Goal: Information Seeking & Learning: Find specific fact

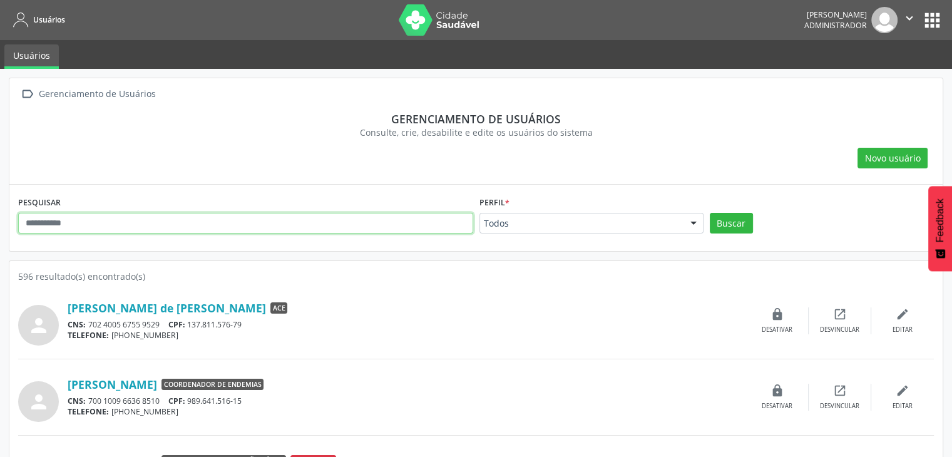
click at [313, 224] on input "text" at bounding box center [245, 223] width 455 height 21
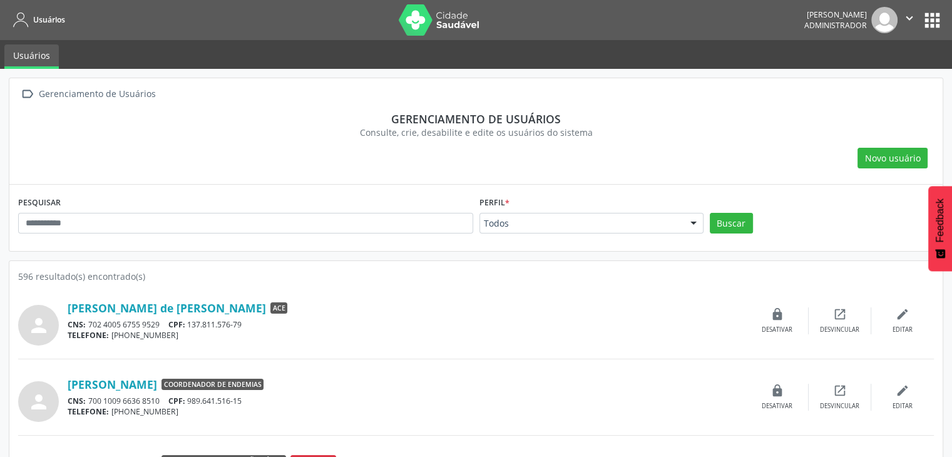
click at [931, 24] on button "apps" at bounding box center [932, 20] width 22 height 22
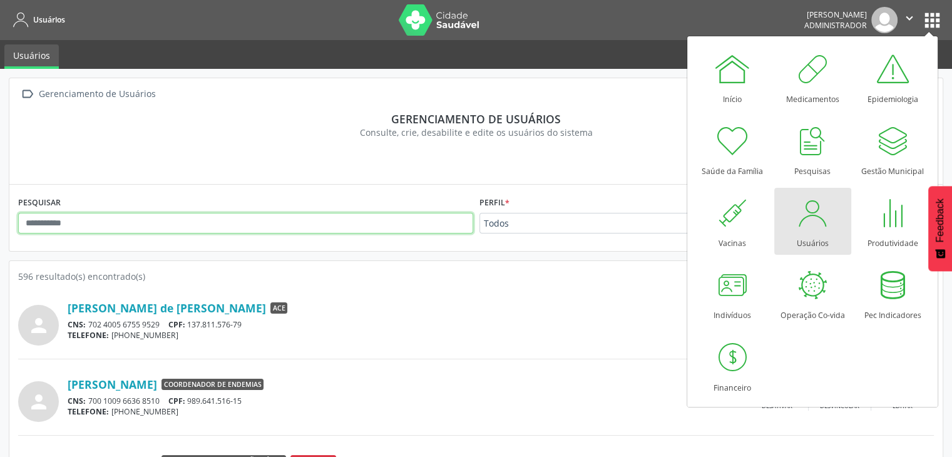
click at [345, 223] on input "text" at bounding box center [245, 223] width 455 height 21
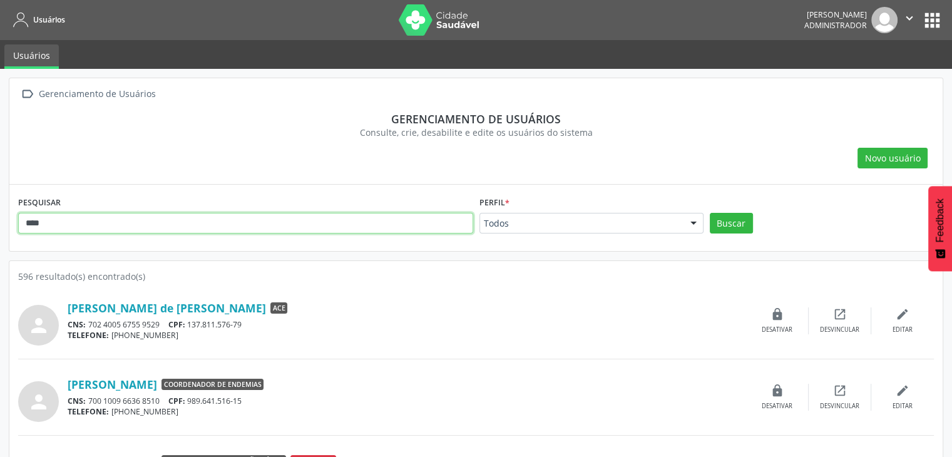
click at [710, 213] on button "Buscar" at bounding box center [731, 223] width 43 height 21
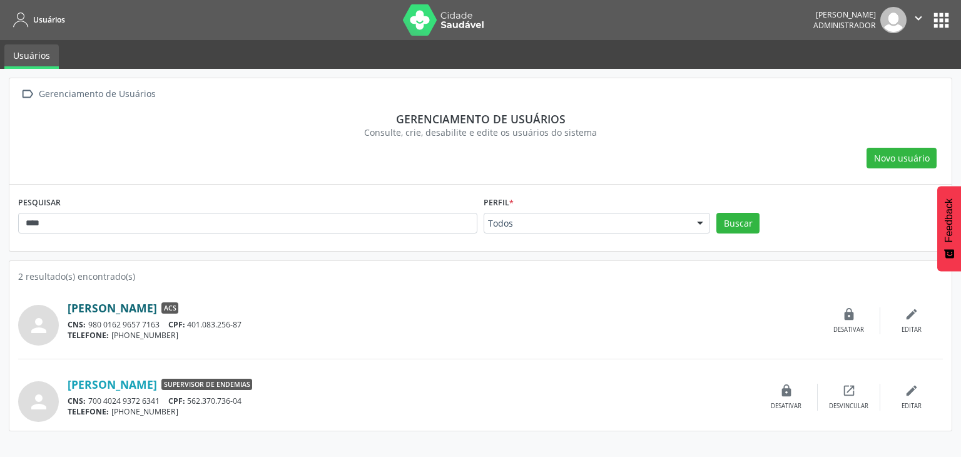
click at [150, 305] on link "[PERSON_NAME]" at bounding box center [112, 308] width 89 height 14
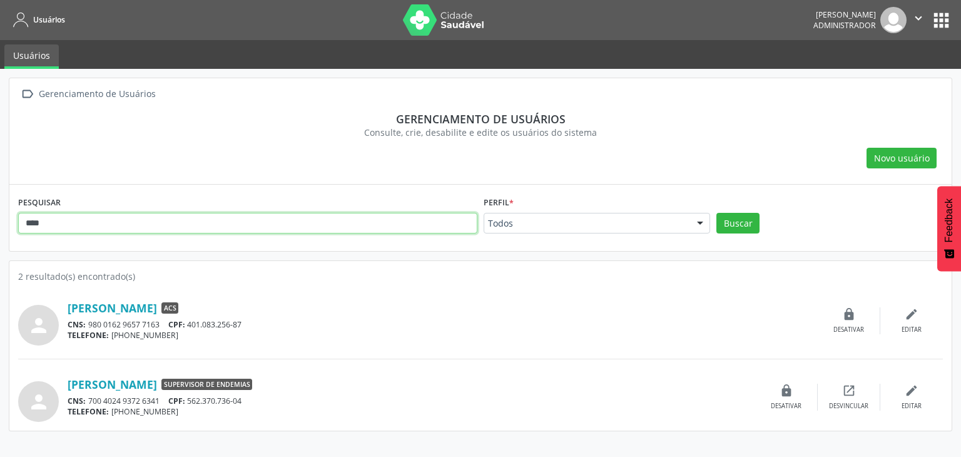
drag, startPoint x: 129, startPoint y: 213, endPoint x: 47, endPoint y: 202, distance: 82.7
click at [47, 202] on div "PESQUISAR ****" at bounding box center [248, 217] width 466 height 49
click at [717, 213] on button "Buscar" at bounding box center [738, 223] width 43 height 21
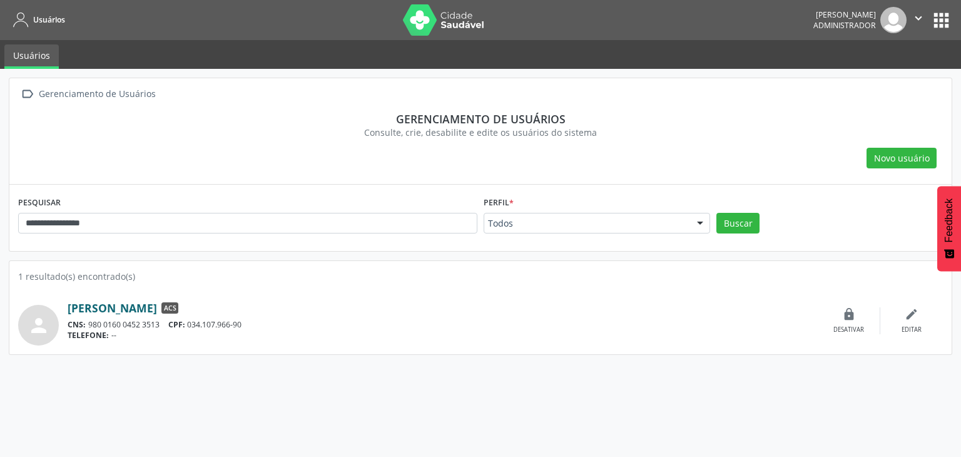
drag, startPoint x: 153, startPoint y: 314, endPoint x: 124, endPoint y: 306, distance: 29.9
drag, startPoint x: 73, startPoint y: 299, endPoint x: 170, endPoint y: 293, distance: 97.1
click at [170, 293] on div "person [PERSON_NAME] ACS CNS: 980 0160 0452 3513 CPF: 034.107.966-90 TELEFONE: …" at bounding box center [480, 314] width 925 height 63
copy div "[PERSON_NAME]"
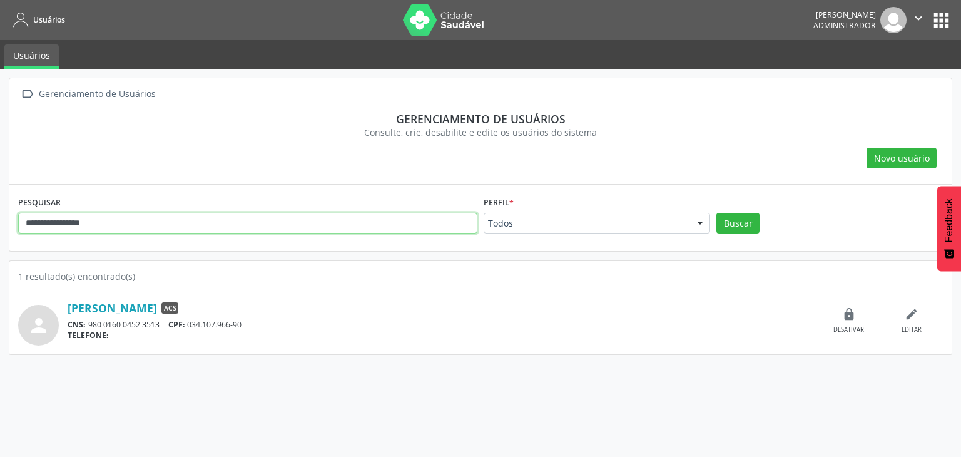
click at [103, 219] on input "**********" at bounding box center [247, 223] width 459 height 21
drag, startPoint x: 125, startPoint y: 223, endPoint x: 3, endPoint y: 217, distance: 122.2
click at [5, 218] on div "**********" at bounding box center [480, 263] width 961 height 388
type input "*********"
click at [717, 213] on button "Buscar" at bounding box center [738, 223] width 43 height 21
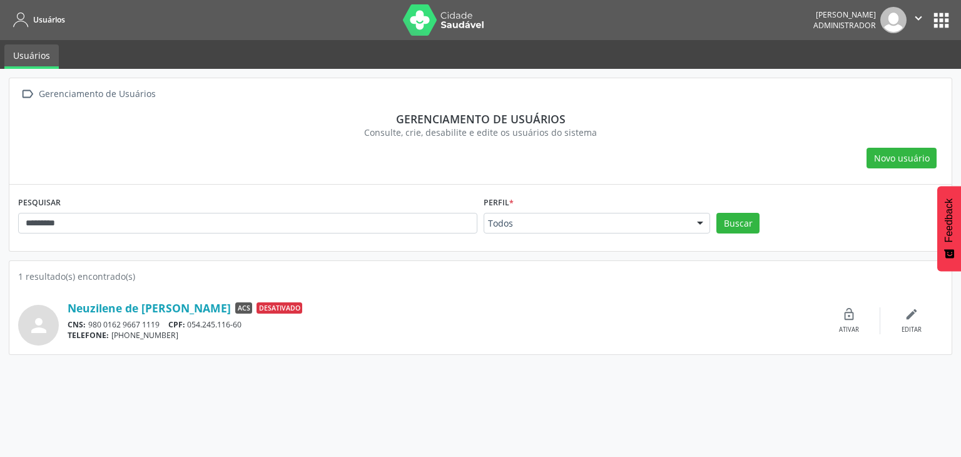
drag, startPoint x: 55, startPoint y: 304, endPoint x: 235, endPoint y: 307, distance: 180.3
click at [235, 307] on div "person [PERSON_NAME] ACS Desativado CNS: 980 0162 9667 1119 CPF: 054.245.116-60…" at bounding box center [480, 320] width 925 height 49
copy div "Neuzilene de [PERSON_NAME]"
click at [141, 338] on div "TELEFONE: [PHONE_NUMBER]" at bounding box center [443, 335] width 750 height 11
drag, startPoint x: 55, startPoint y: 300, endPoint x: 120, endPoint y: 296, distance: 65.2
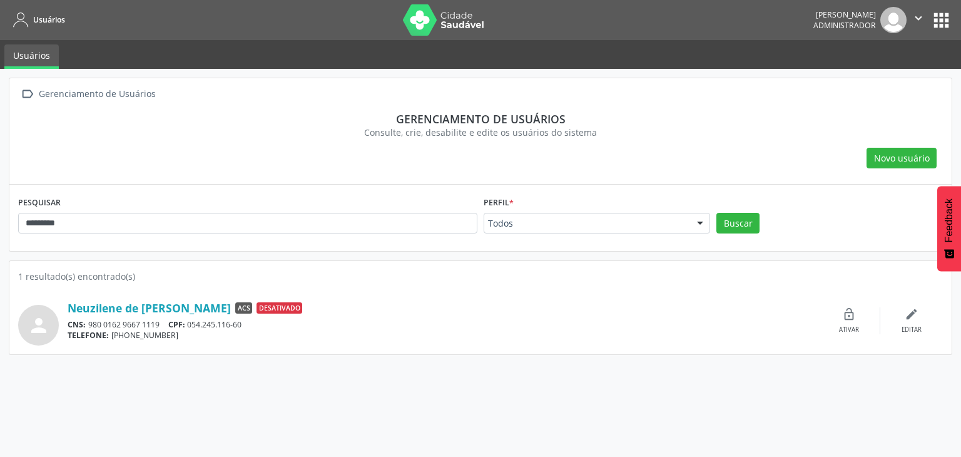
click at [120, 296] on div "person [PERSON_NAME] ACS Desativado CNS: 980 0162 9667 1119 CPF: 054.245.116-60…" at bounding box center [480, 320] width 925 height 49
copy div "Neuzilene"
